Goal: Transaction & Acquisition: Book appointment/travel/reservation

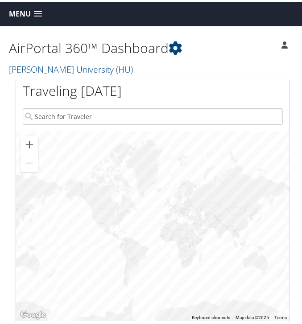
click at [36, 16] on link "Menu" at bounding box center [25, 12] width 42 height 15
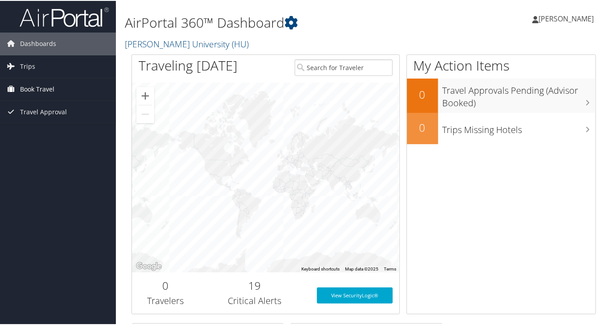
click at [59, 82] on link "Book Travel" at bounding box center [58, 88] width 116 height 22
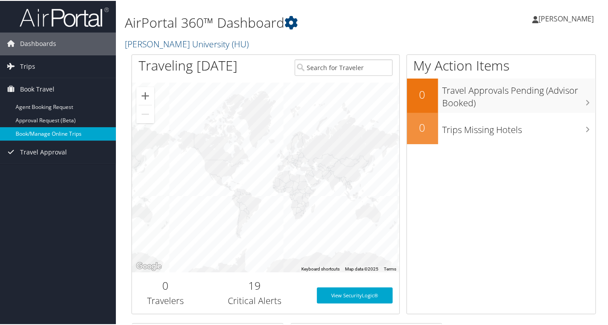
click at [51, 132] on link "Book/Manage Online Trips" at bounding box center [58, 132] width 116 height 13
